Goal: Find contact information: Find contact information

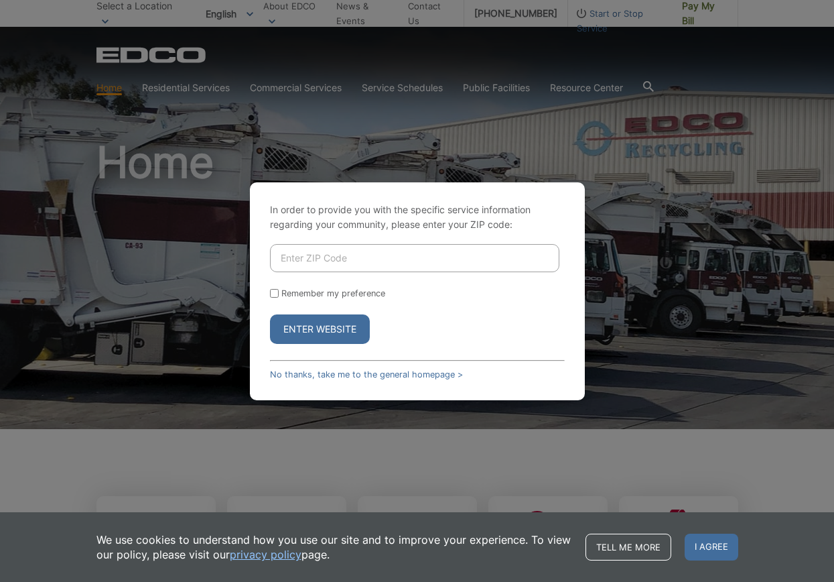
click at [308, 264] on input "Enter ZIP Code" at bounding box center [415, 258] width 290 height 28
type input "90712"
click at [320, 339] on button "Enter Website" at bounding box center [320, 328] width 100 height 29
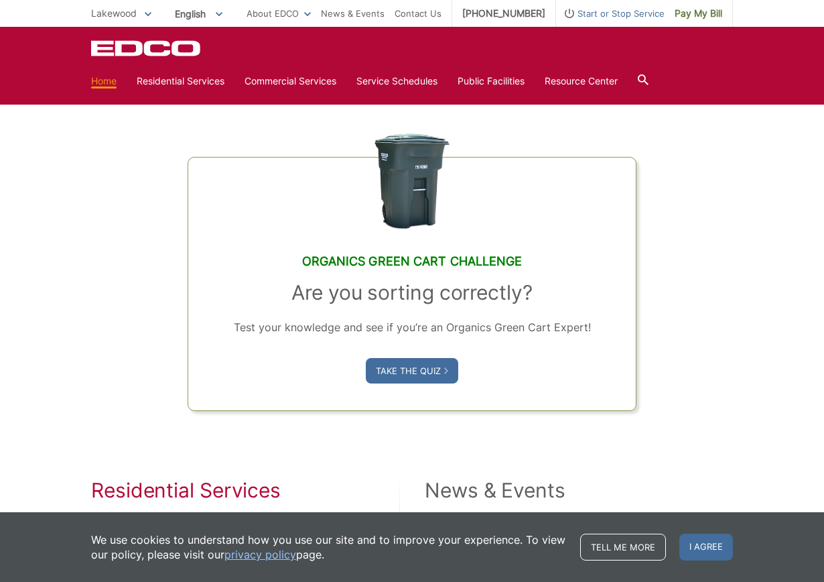
scroll to position [335, 0]
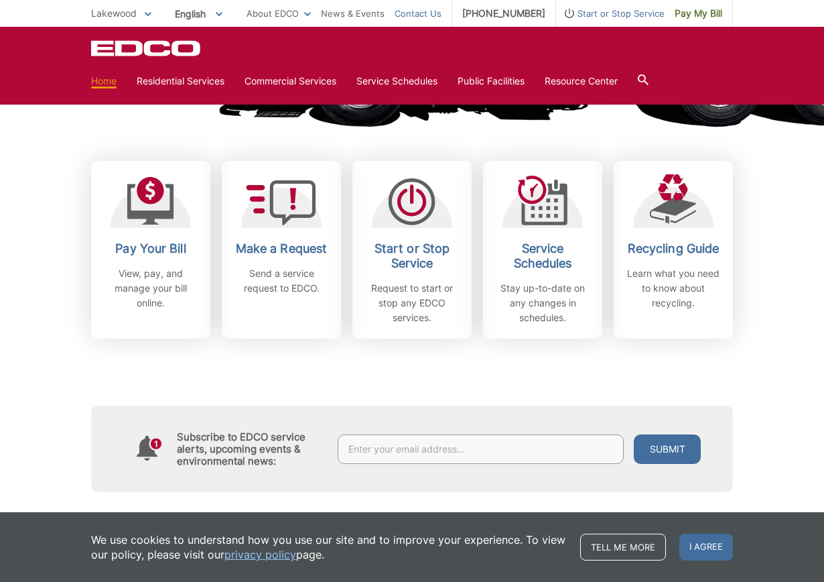
click at [423, 11] on link "Contact Us" at bounding box center [418, 13] width 47 height 15
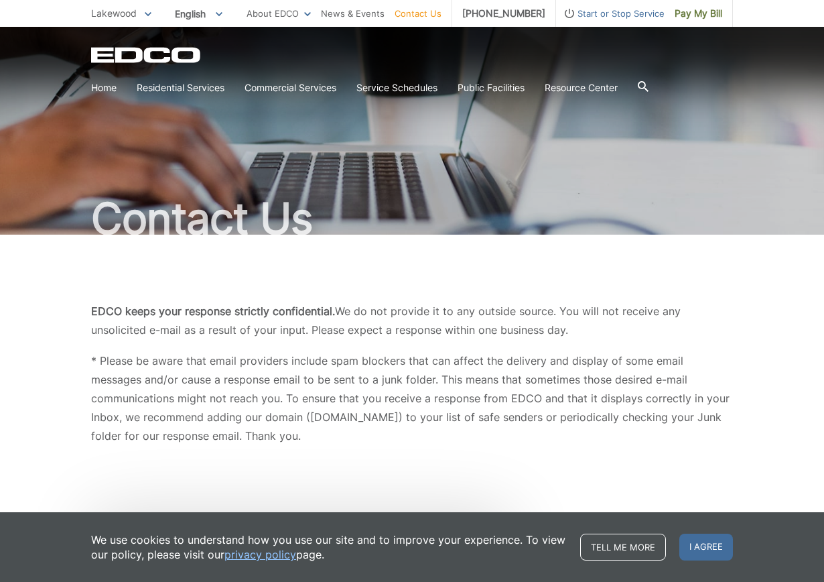
click at [137, 15] on span "Lakewood" at bounding box center [114, 12] width 46 height 11
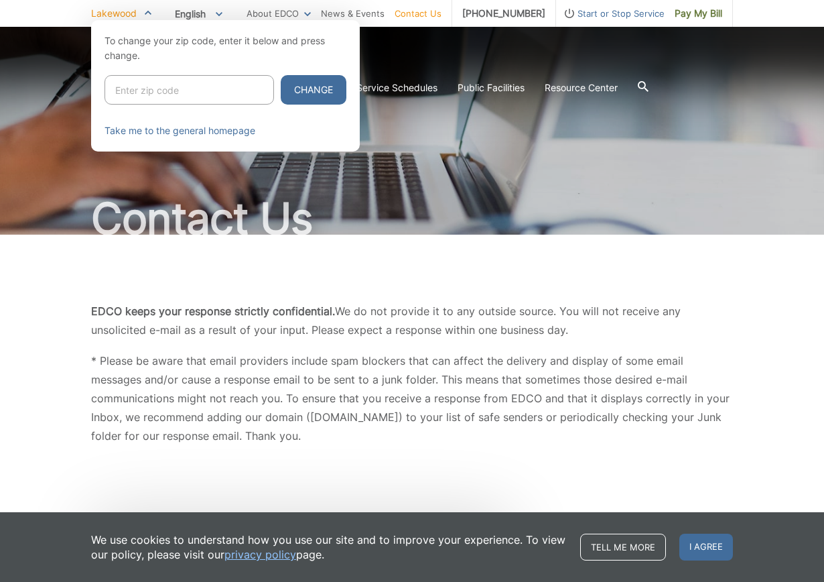
click at [152, 93] on input "Enter zip code" at bounding box center [190, 89] width 170 height 29
type input "92014"
click at [312, 85] on button "Change" at bounding box center [314, 89] width 66 height 29
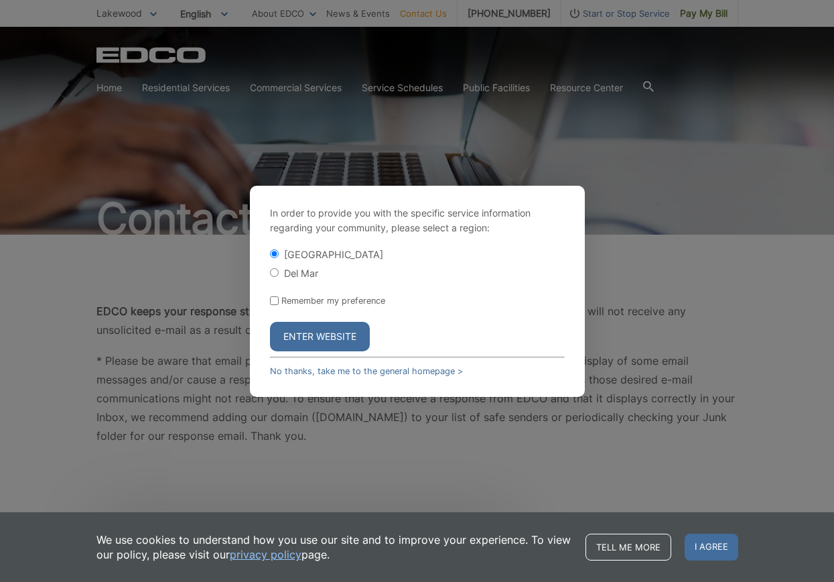
click at [320, 344] on button "Enter Website" at bounding box center [320, 336] width 100 height 29
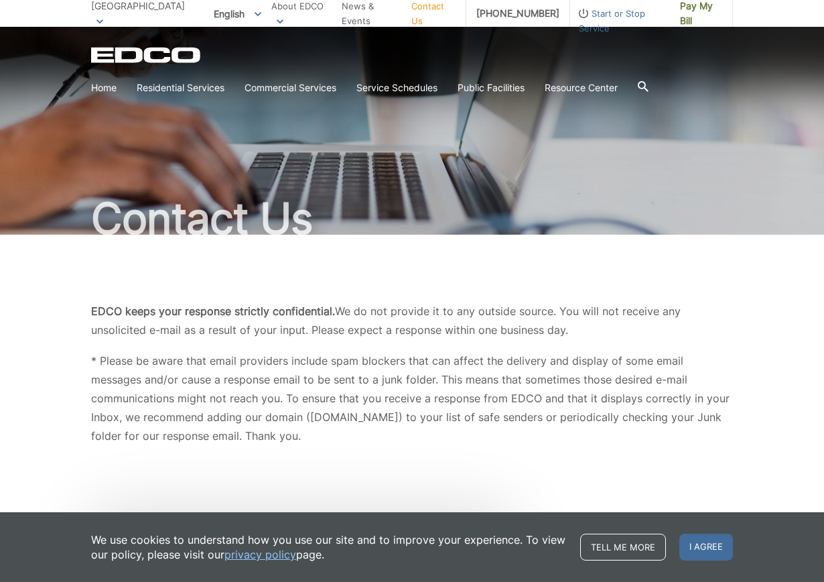
click at [441, 7] on link "Contact Us" at bounding box center [434, 13] width 44 height 29
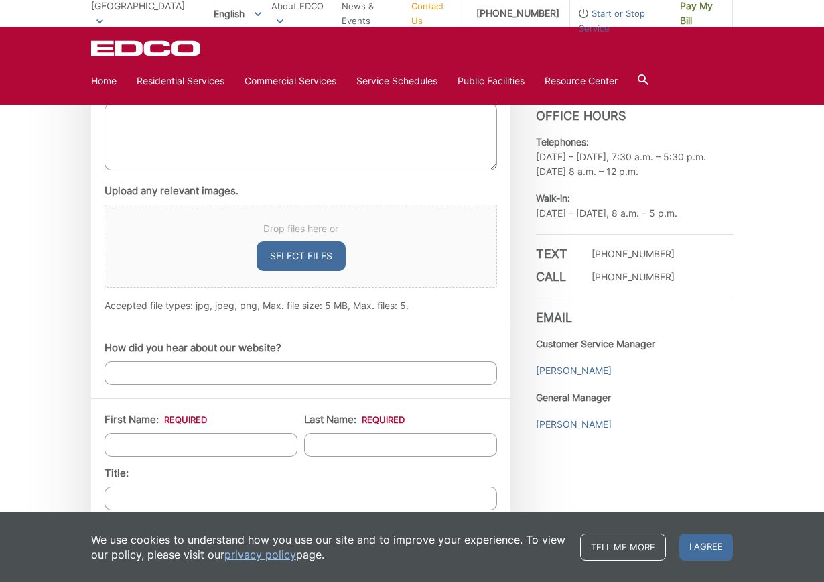
scroll to position [804, 0]
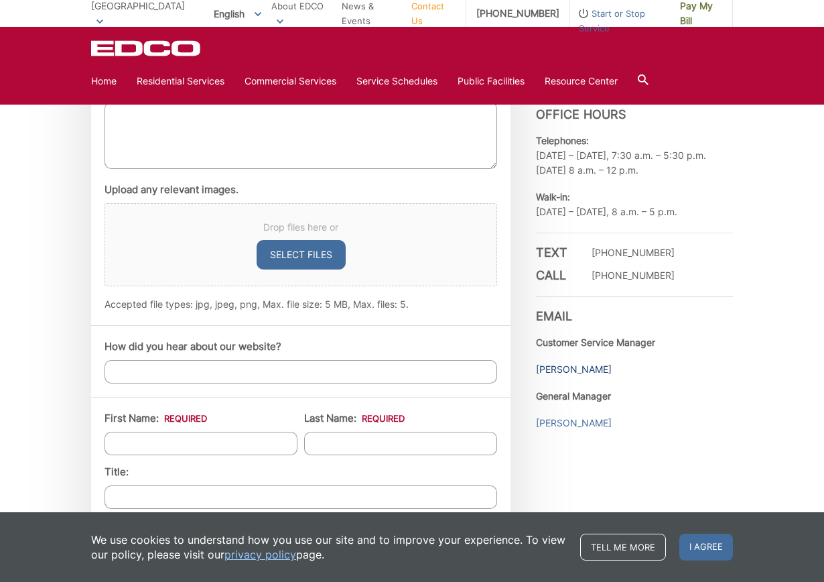
click at [570, 368] on link "[PERSON_NAME]" at bounding box center [574, 369] width 76 height 15
click at [711, 548] on span "I agree" at bounding box center [707, 547] width 54 height 27
